Goal: Task Accomplishment & Management: Manage account settings

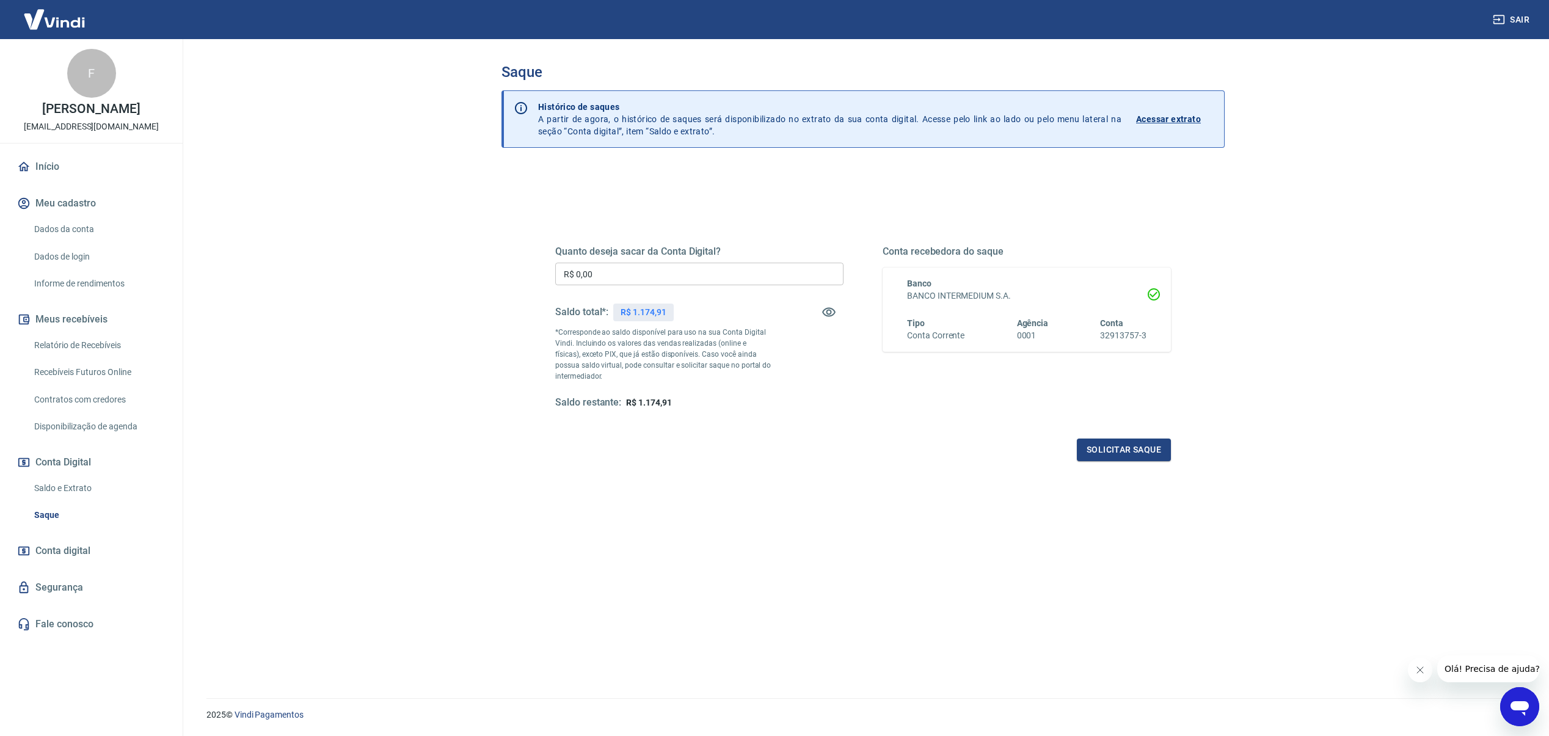
click at [723, 271] on input "R$ 0,00" at bounding box center [699, 274] width 288 height 23
type input "R$ 1.174,91"
click at [1152, 455] on button "Solicitar saque" at bounding box center [1124, 450] width 94 height 23
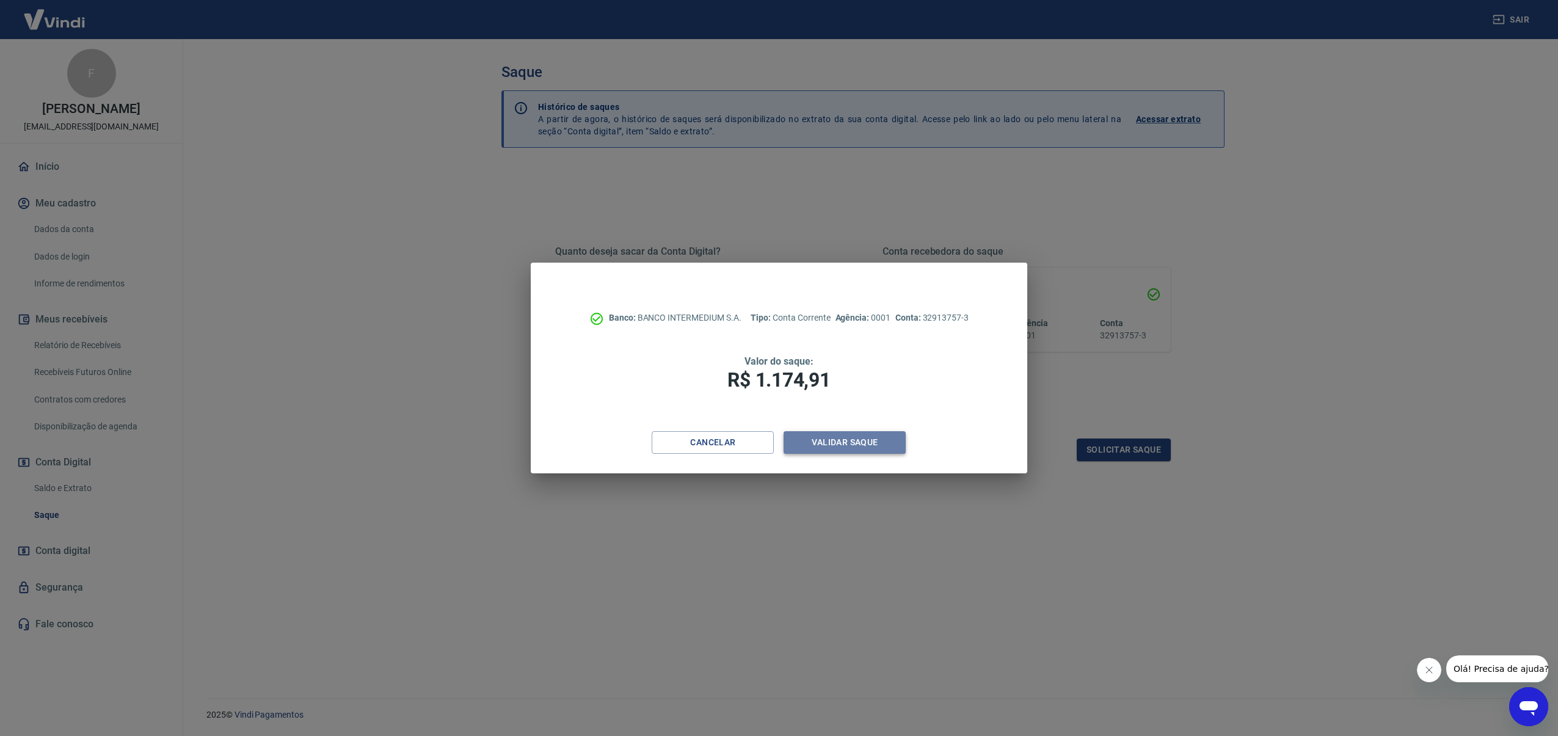
click at [889, 446] on button "Validar saque" at bounding box center [845, 442] width 122 height 23
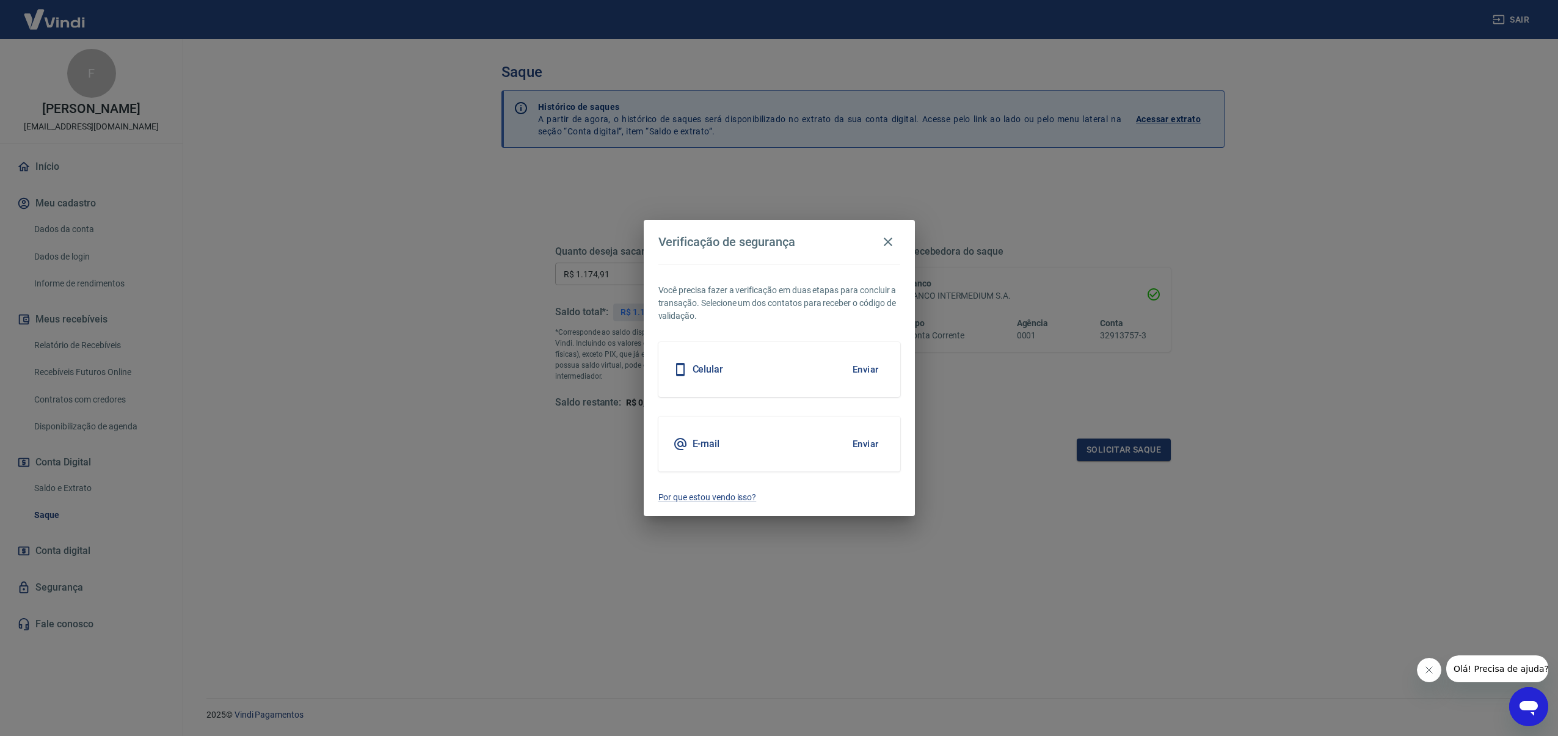
click at [875, 445] on button "Enviar" at bounding box center [866, 444] width 40 height 26
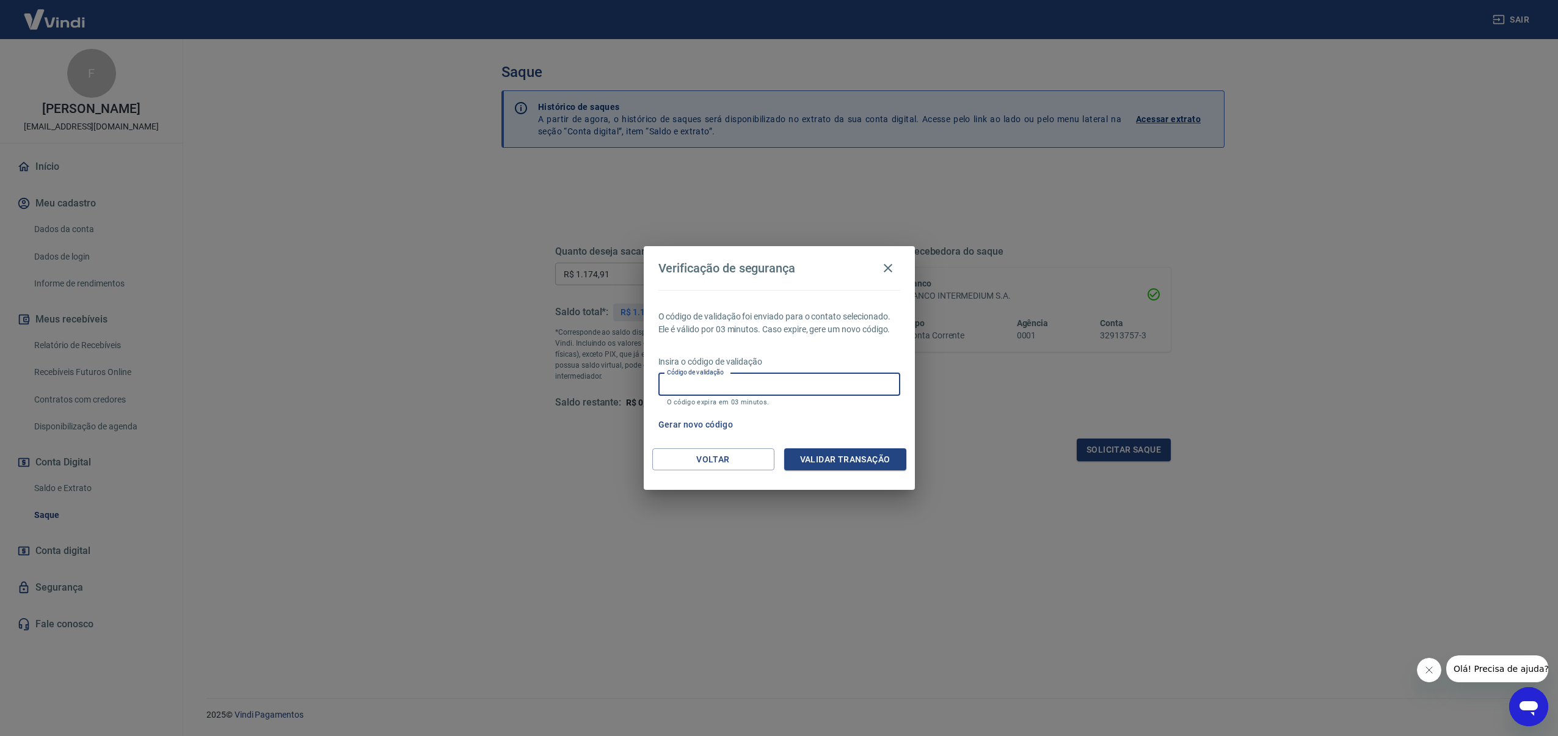
paste input "501872"
type input "501872"
click at [834, 459] on button "Validar transação" at bounding box center [845, 459] width 122 height 23
